Goal: Task Accomplishment & Management: Use online tool/utility

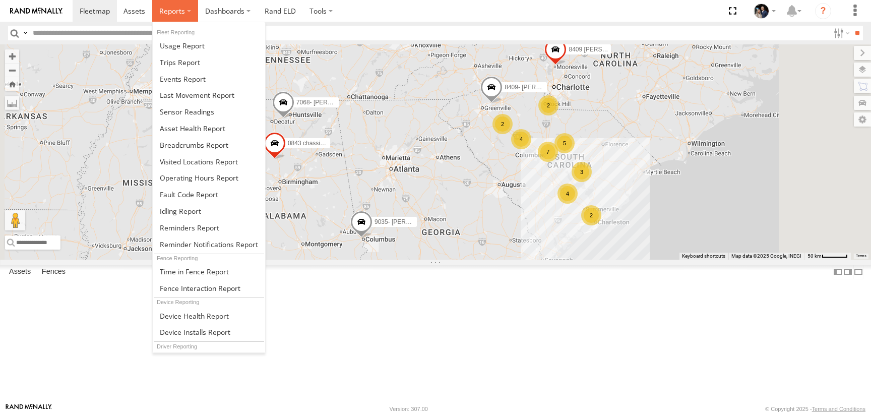
click at [177, 16] on label at bounding box center [175, 11] width 46 height 22
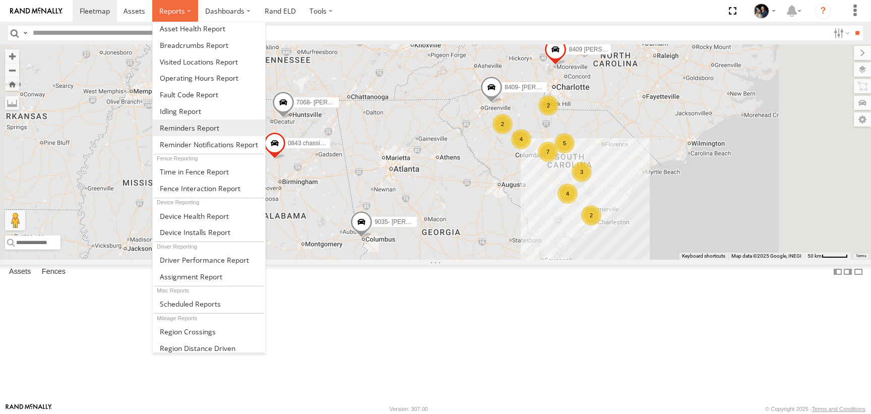
scroll to position [108, 0]
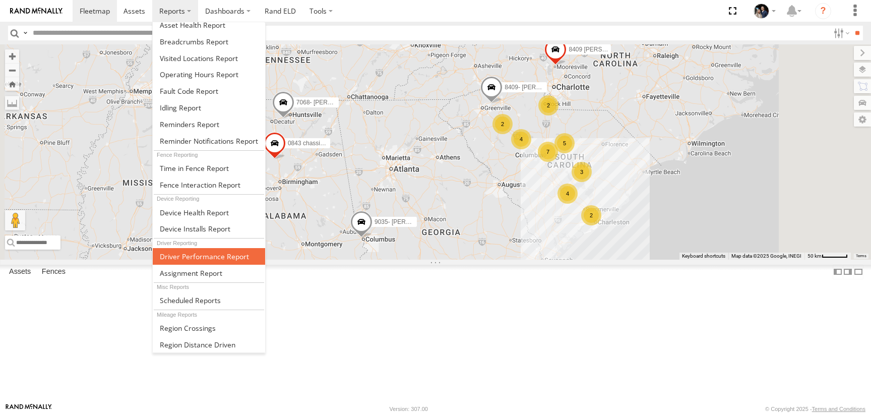
click at [211, 257] on span at bounding box center [204, 257] width 89 height 10
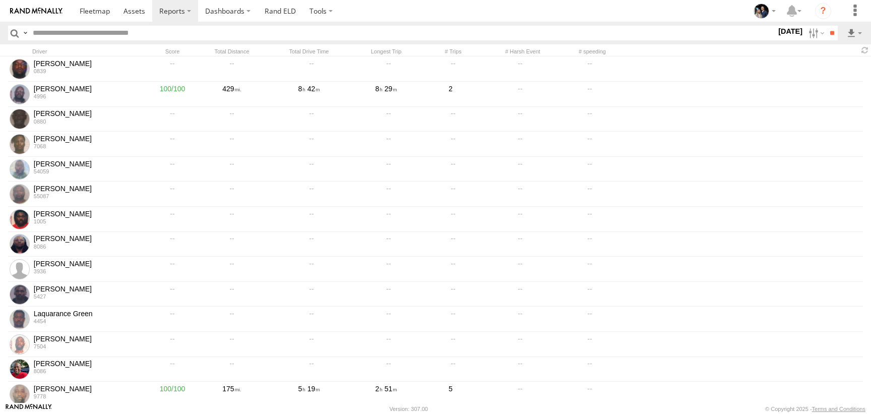
click at [782, 34] on label "[DATE]" at bounding box center [790, 31] width 28 height 11
click at [0, 0] on span "Last 7 Days" at bounding box center [0, 0] width 0 height 0
click at [829, 31] on input "**" at bounding box center [832, 33] width 12 height 15
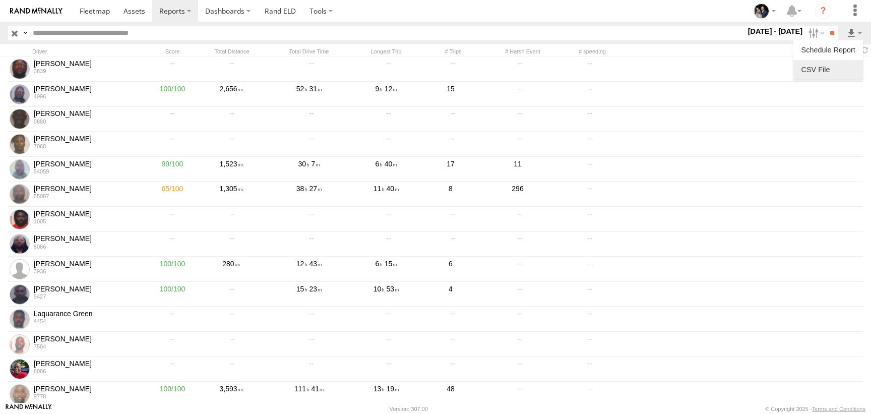
click at [821, 71] on link at bounding box center [827, 69] width 61 height 15
drag, startPoint x: 850, startPoint y: 32, endPoint x: 843, endPoint y: 36, distance: 8.1
click at [843, 36] on div "Search Query Email Phone Driver ID Driver Token Driver First Name Driver Last N…" at bounding box center [435, 33] width 855 height 15
click at [827, 71] on link at bounding box center [827, 69] width 61 height 15
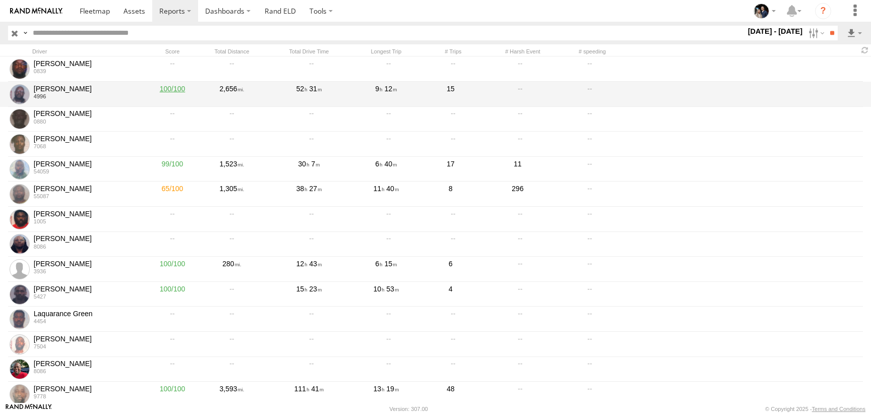
click at [175, 91] on link "100" at bounding box center [172, 94] width 50 height 23
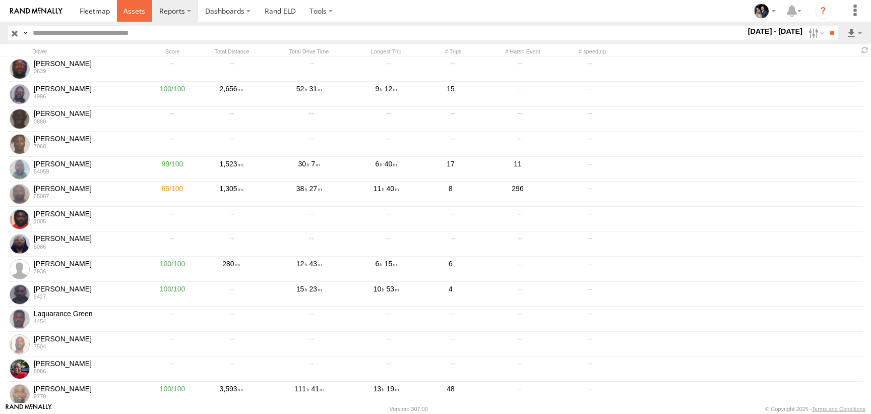
click at [125, 14] on span at bounding box center [134, 11] width 22 height 10
